Goal: Manage account settings

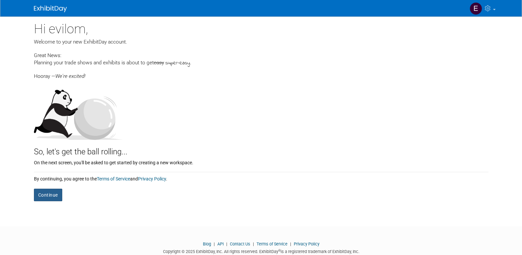
click at [47, 192] on button "Continue" at bounding box center [48, 194] width 28 height 13
click at [491, 7] on icon at bounding box center [489, 8] width 8 height 6
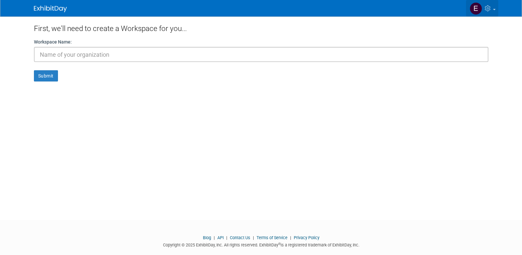
click at [492, 8] on icon at bounding box center [489, 8] width 8 height 6
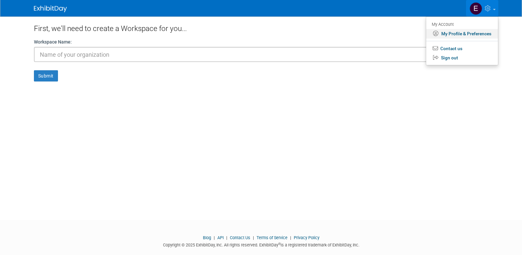
click at [458, 30] on link "My Profile & Preferences" at bounding box center [462, 34] width 72 height 10
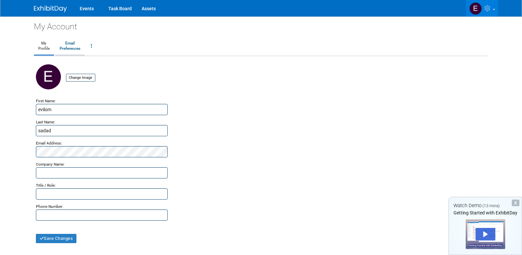
click at [68, 50] on link "Email Preferences" at bounding box center [69, 46] width 29 height 16
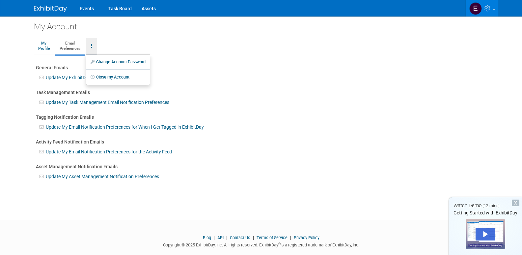
click at [103, 58] on link "Change Account Password" at bounding box center [118, 62] width 64 height 10
